Goal: Navigation & Orientation: Go to known website

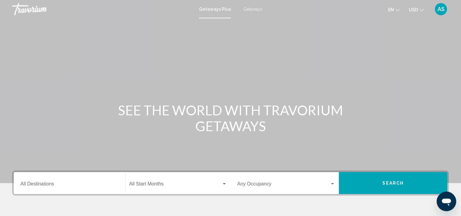
click at [439, 13] on div "AS" at bounding box center [441, 9] width 12 height 12
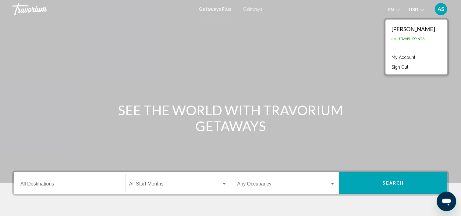
click at [439, 13] on div "AS" at bounding box center [441, 9] width 12 height 12
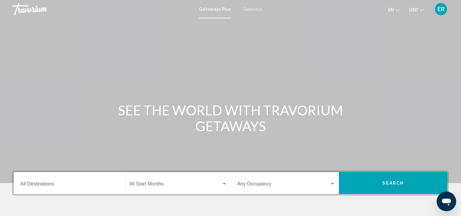
click at [437, 10] on div "ER" at bounding box center [441, 9] width 12 height 12
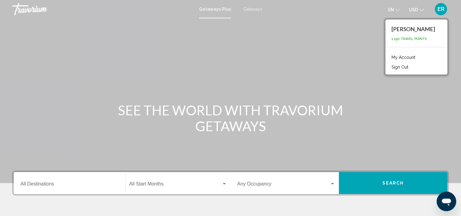
click at [437, 10] on div "ER" at bounding box center [441, 9] width 12 height 12
